Goal: Communication & Community: Answer question/provide support

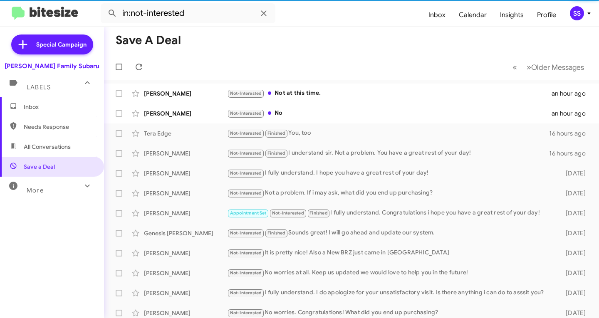
click at [50, 105] on span "Inbox" at bounding box center [59, 107] width 71 height 8
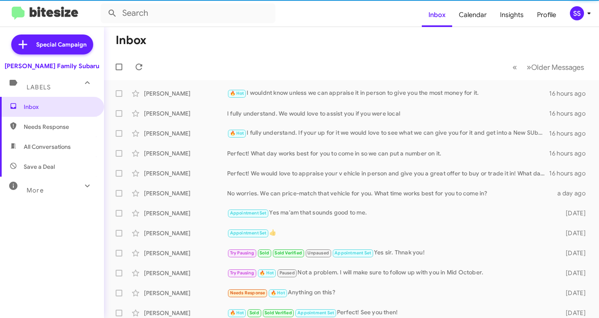
click at [52, 158] on span "Save a Deal" at bounding box center [52, 167] width 104 height 20
type input "in:not-interested"
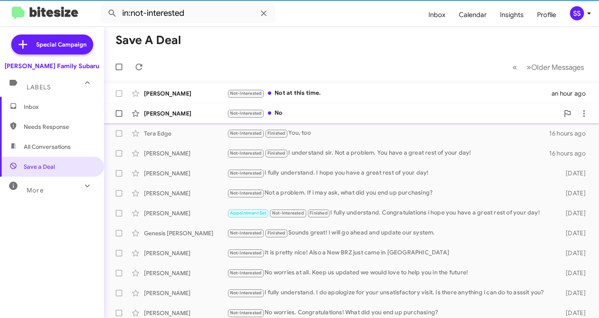
click at [291, 116] on div "Not-Interested No" at bounding box center [393, 114] width 332 height 10
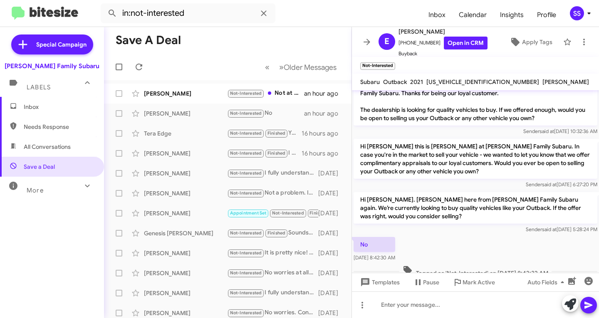
scroll to position [31, 0]
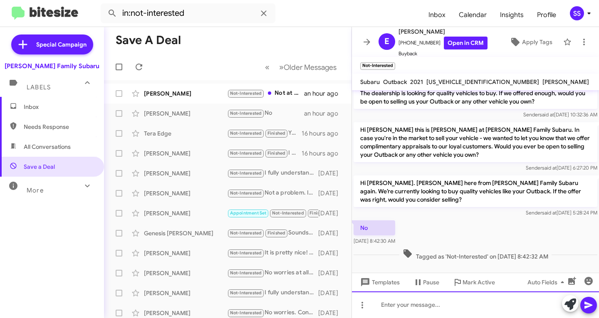
click at [446, 308] on div at bounding box center [475, 305] width 247 height 27
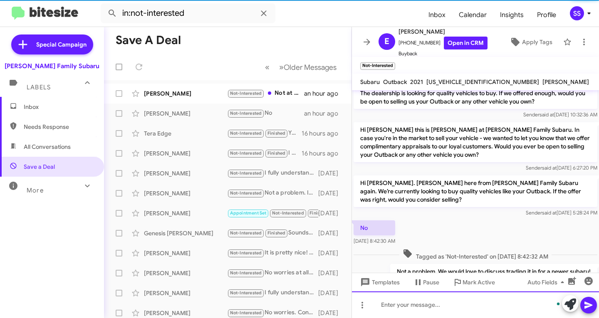
scroll to position [62, 0]
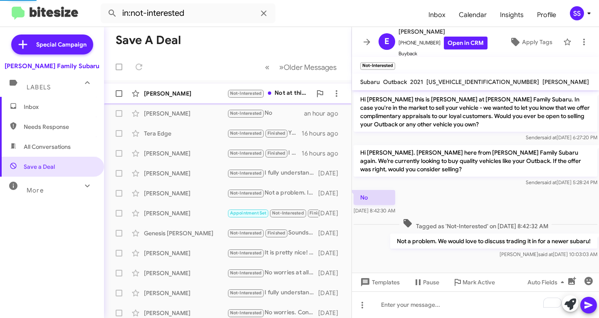
click at [167, 96] on div "[PERSON_NAME]" at bounding box center [185, 93] width 83 height 8
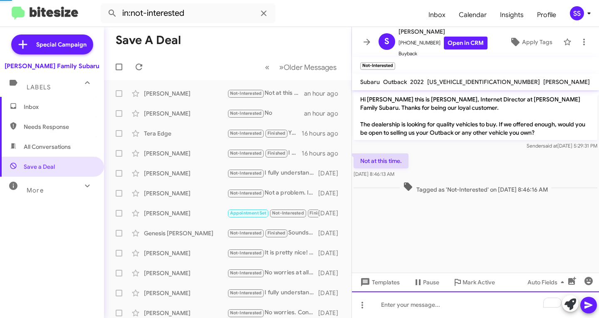
click at [442, 309] on div "To enrich screen reader interactions, please activate Accessibility in Grammarl…" at bounding box center [475, 305] width 247 height 27
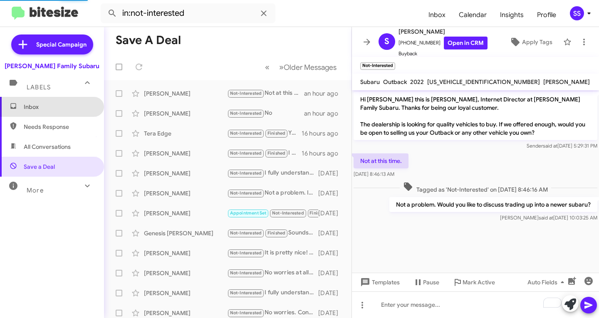
click at [57, 99] on span "Inbox" at bounding box center [52, 107] width 104 height 20
